Goal: Task Accomplishment & Management: Use online tool/utility

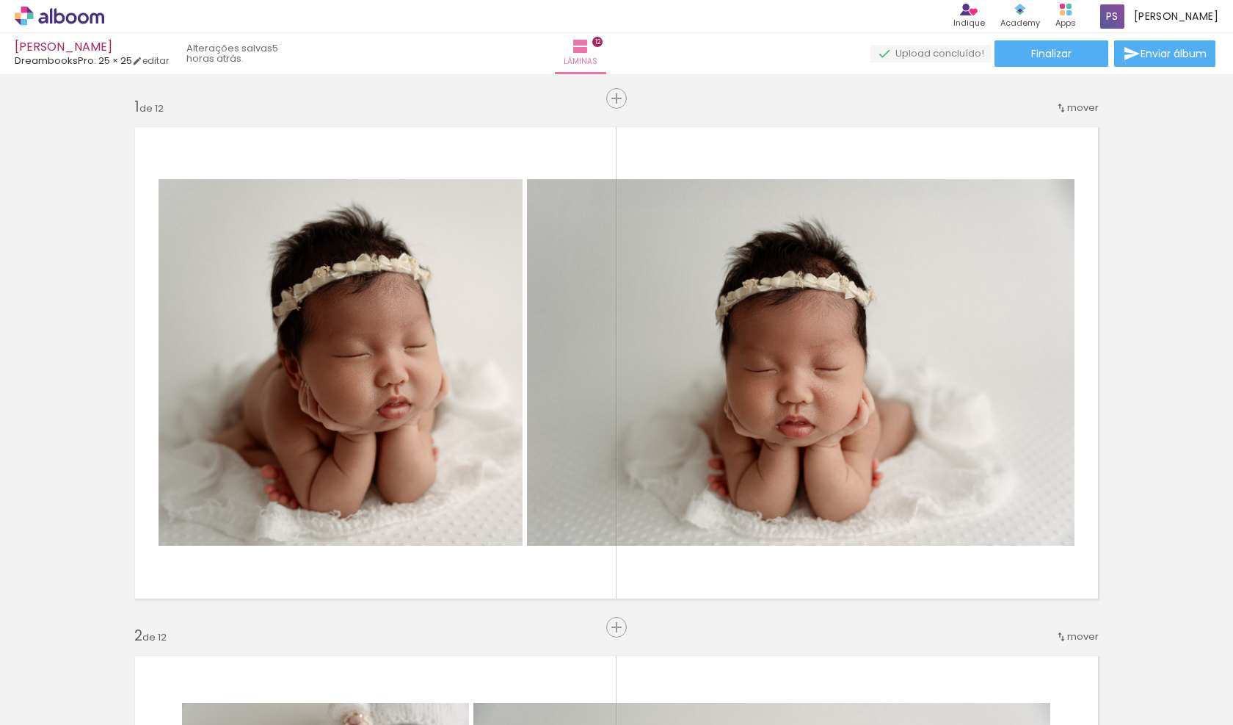
scroll to position [5873, 3]
